Goal: Information Seeking & Learning: Learn about a topic

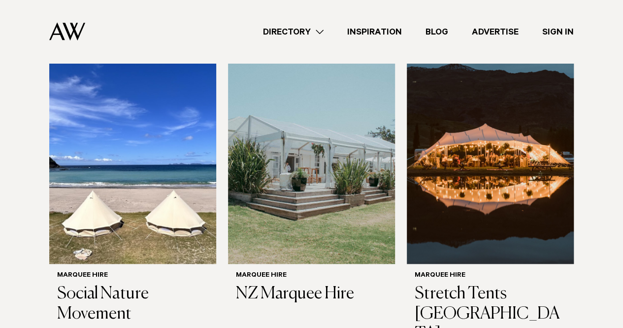
scroll to position [373, 0]
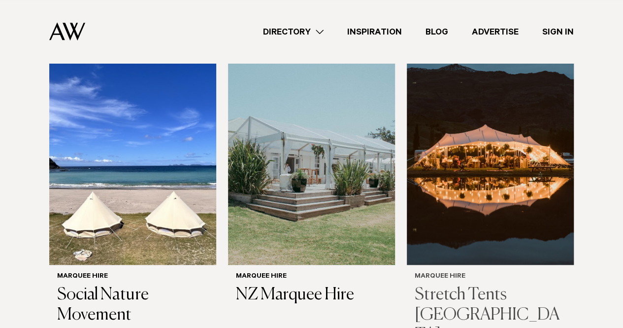
click at [489, 133] on img at bounding box center [490, 152] width 167 height 224
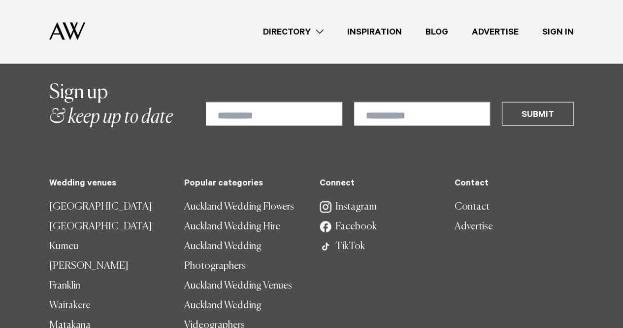
scroll to position [1070, 0]
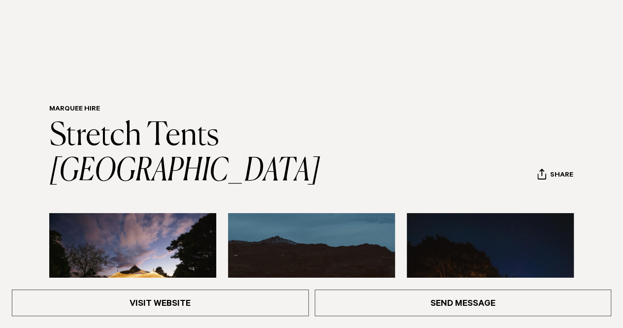
scroll to position [107, 0]
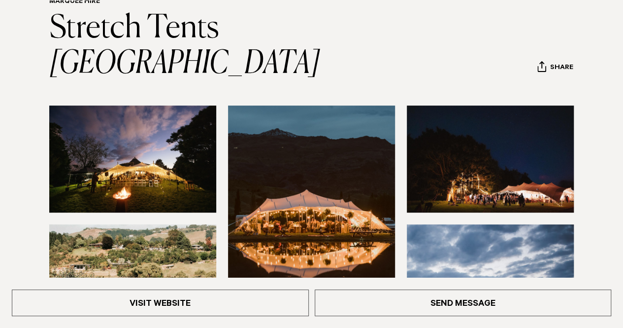
click at [145, 133] on img at bounding box center [132, 158] width 167 height 107
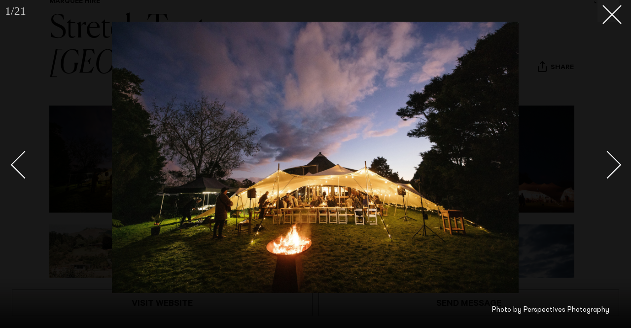
click at [611, 161] on div "Next slide" at bounding box center [607, 164] width 28 height 28
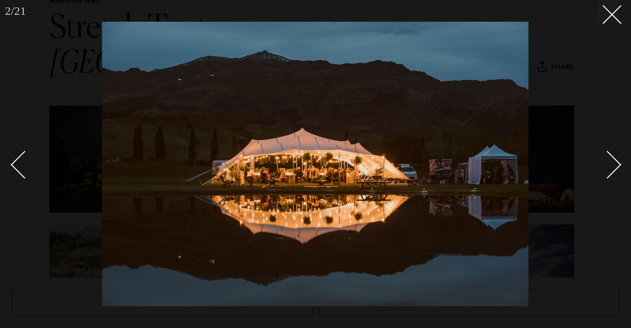
click at [611, 161] on div "Next slide" at bounding box center [607, 164] width 28 height 28
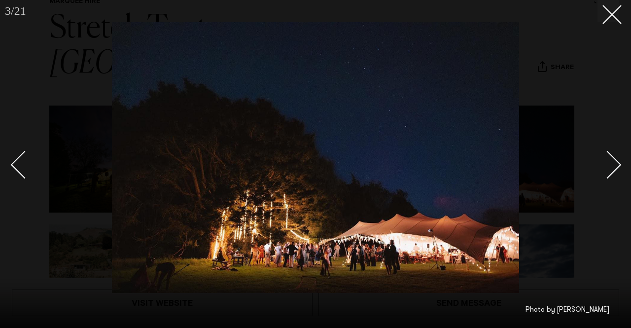
click at [611, 161] on div "Next slide" at bounding box center [607, 164] width 28 height 28
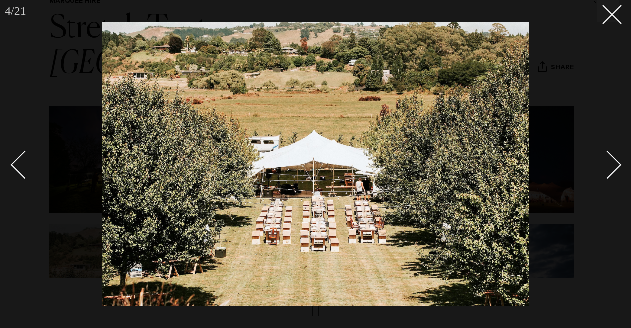
click at [611, 161] on div "Next slide" at bounding box center [607, 164] width 28 height 28
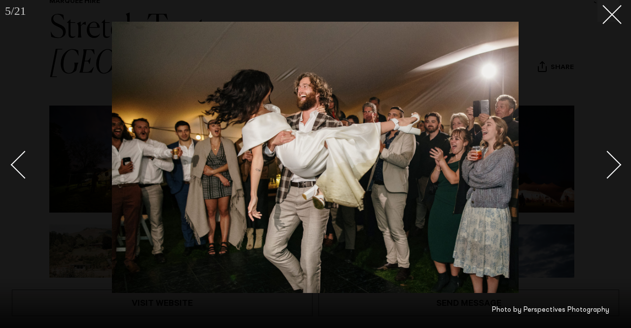
click at [611, 161] on div "Next slide" at bounding box center [607, 164] width 28 height 28
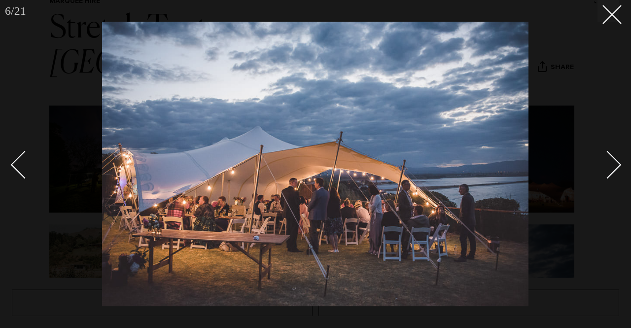
click at [611, 161] on div "Next slide" at bounding box center [607, 164] width 28 height 28
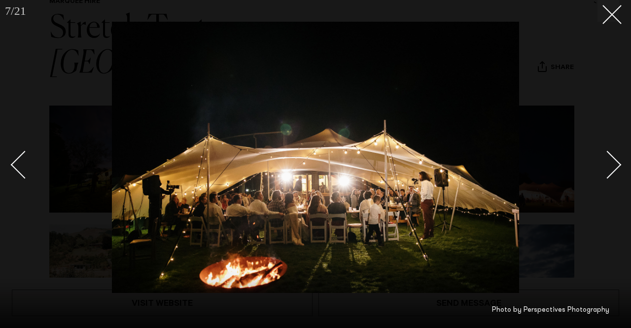
click at [611, 161] on div "Next slide" at bounding box center [607, 164] width 28 height 28
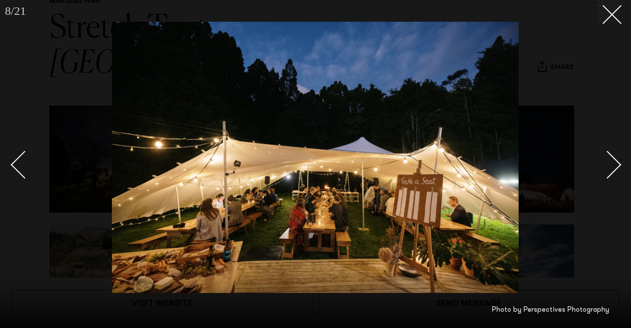
click at [611, 161] on div "Next slide" at bounding box center [607, 164] width 28 height 28
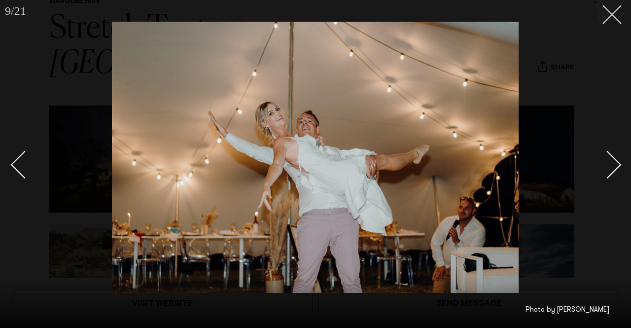
click at [617, 15] on button at bounding box center [608, 11] width 22 height 22
